Goal: Navigation & Orientation: Find specific page/section

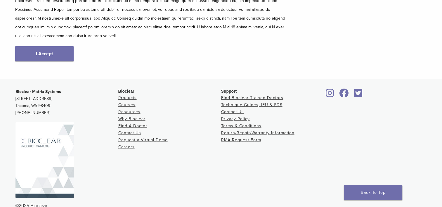
scroll to position [131, 0]
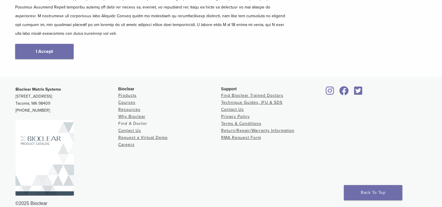
click at [139, 121] on link "Find A Doctor" at bounding box center [132, 123] width 29 height 5
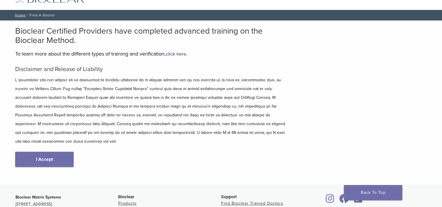
scroll to position [58, 0]
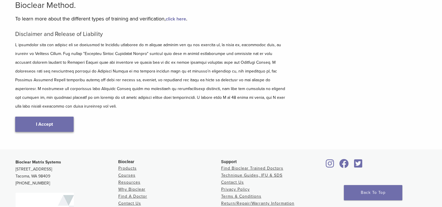
click at [65, 117] on link "I Accept" at bounding box center [44, 124] width 58 height 15
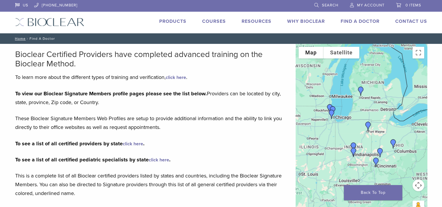
click at [369, 125] on img "Dr. Alyssa Fisher" at bounding box center [368, 126] width 14 height 14
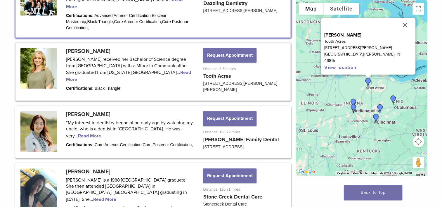
scroll to position [388, 0]
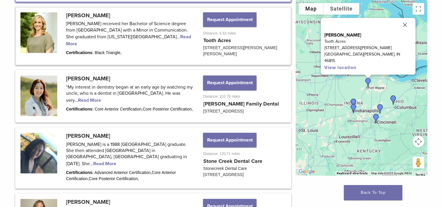
click at [156, 29] on link at bounding box center [153, 36] width 274 height 57
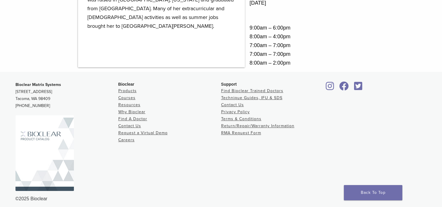
scroll to position [399, 0]
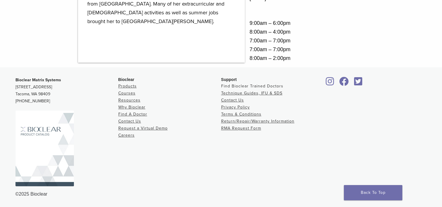
click at [252, 85] on link "Find Bioclear Trained Doctors" at bounding box center [252, 86] width 62 height 5
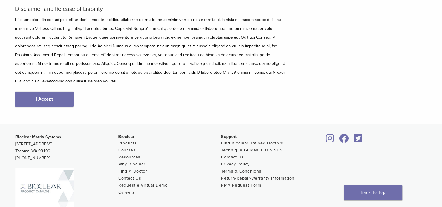
scroll to position [88, 0]
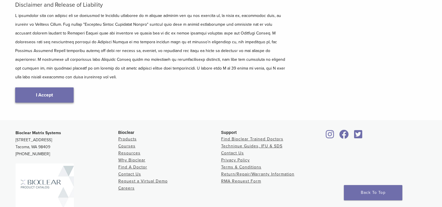
click at [58, 87] on link "I Accept" at bounding box center [44, 94] width 58 height 15
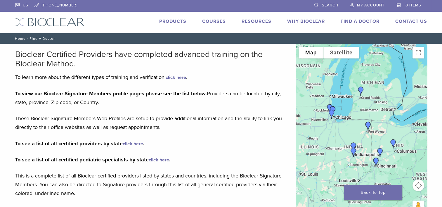
click at [369, 124] on img "Dr. Alyssa Fisher" at bounding box center [368, 126] width 14 height 14
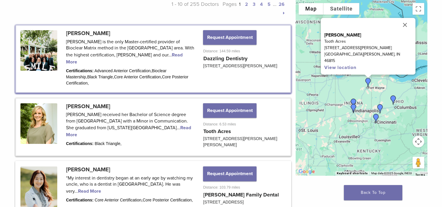
scroll to position [388, 0]
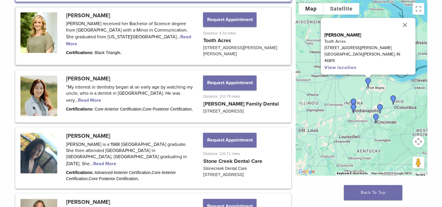
click at [90, 8] on link at bounding box center [153, 36] width 274 height 57
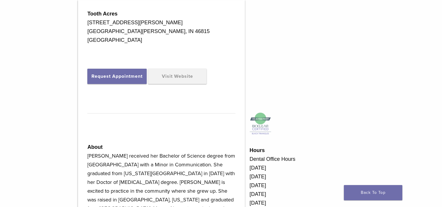
scroll to position [205, 0]
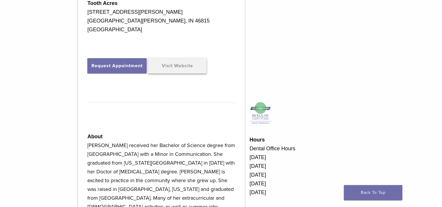
click at [176, 68] on link "Visit Website" at bounding box center [177, 65] width 58 height 15
